Goal: Task Accomplishment & Management: Manage account settings

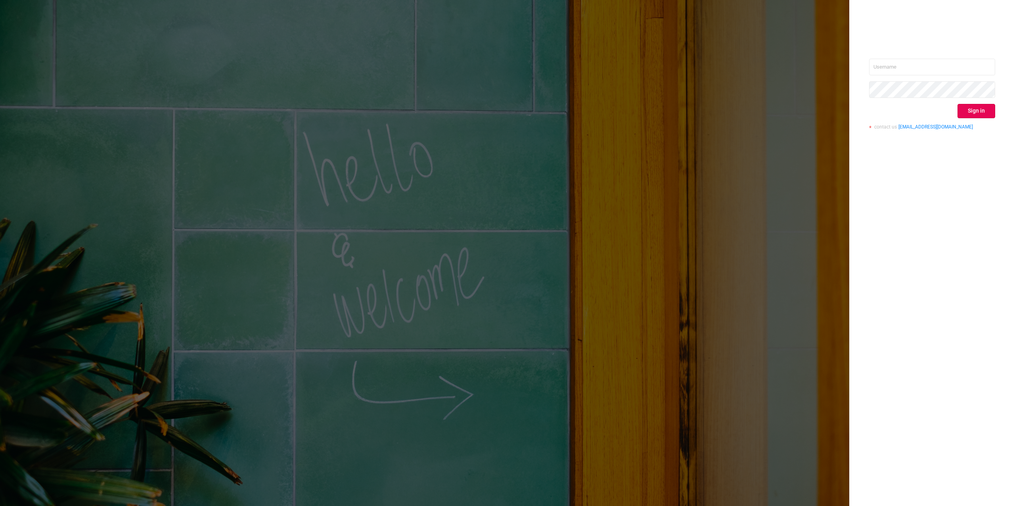
click at [900, 76] on div "Sign in contact us [EMAIL_ADDRESS][DOMAIN_NAME]" at bounding box center [932, 97] width 126 height 77
click at [902, 66] on input "text" at bounding box center [932, 67] width 126 height 17
click at [449, 99] on div "Sign in contact us [EMAIL_ADDRESS][DOMAIN_NAME]" at bounding box center [507, 253] width 1015 height 506
click at [245, 126] on div "Sign in contact us [EMAIL_ADDRESS][DOMAIN_NAME]" at bounding box center [507, 253] width 1015 height 506
click at [965, 108] on button "Sign in" at bounding box center [976, 111] width 38 height 14
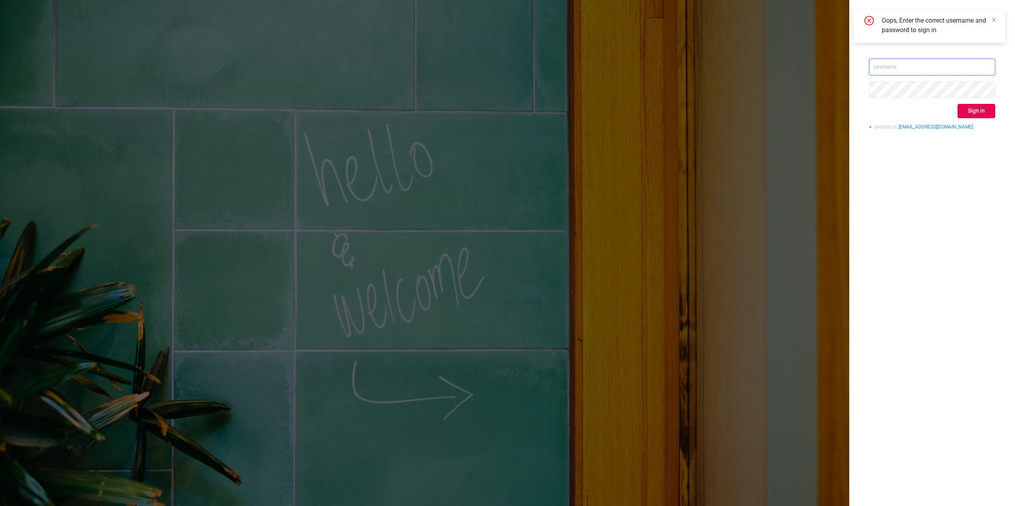
click at [925, 67] on input "text" at bounding box center [932, 67] width 126 height 17
click at [648, 172] on div "Sign in contact us [EMAIL_ADDRESS][DOMAIN_NAME]" at bounding box center [507, 253] width 1015 height 506
click at [900, 63] on input "text" at bounding box center [932, 67] width 126 height 17
click at [903, 61] on input "text" at bounding box center [932, 67] width 126 height 17
click at [991, 73] on input "text" at bounding box center [932, 67] width 126 height 17
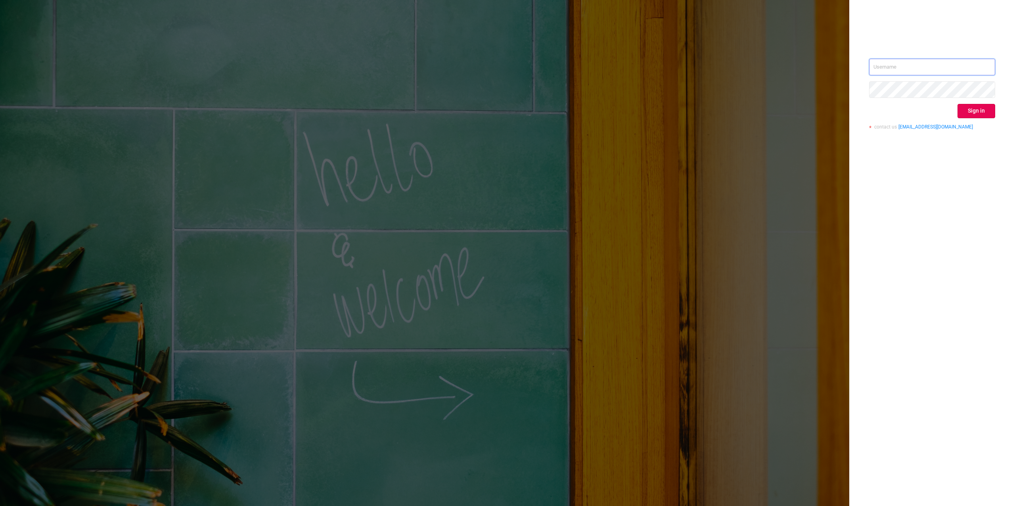
click at [983, 69] on input "text" at bounding box center [932, 67] width 126 height 17
click at [994, 67] on input "text" at bounding box center [932, 67] width 126 height 17
